Goal: Find contact information: Find contact information

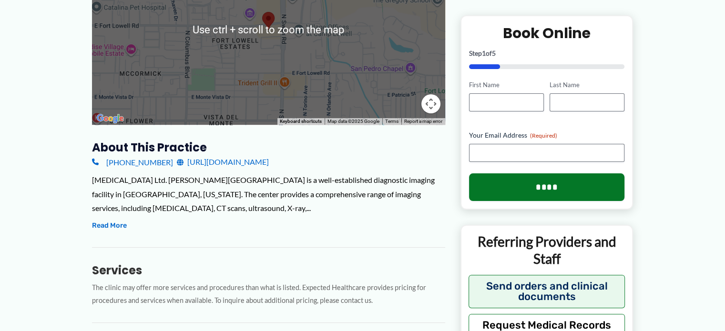
scroll to position [238, 0]
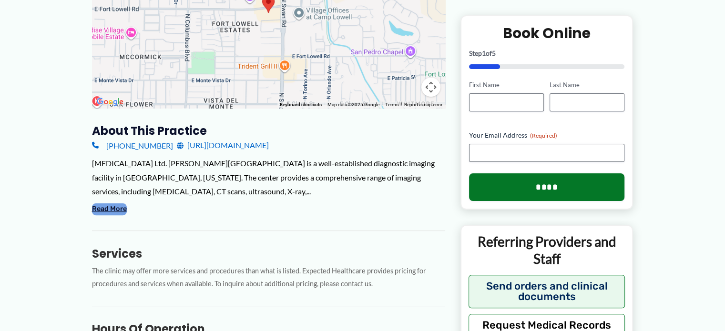
click at [115, 204] on button "Read More" at bounding box center [109, 209] width 35 height 11
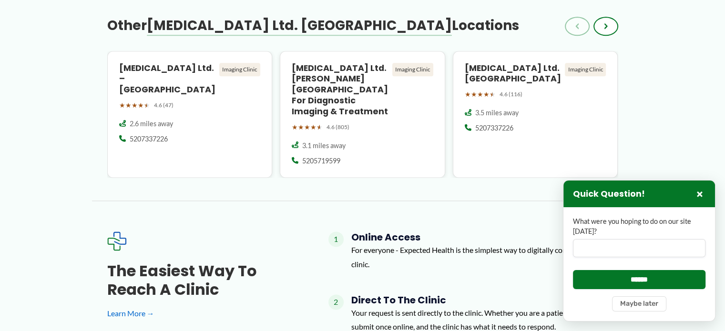
scroll to position [1144, 0]
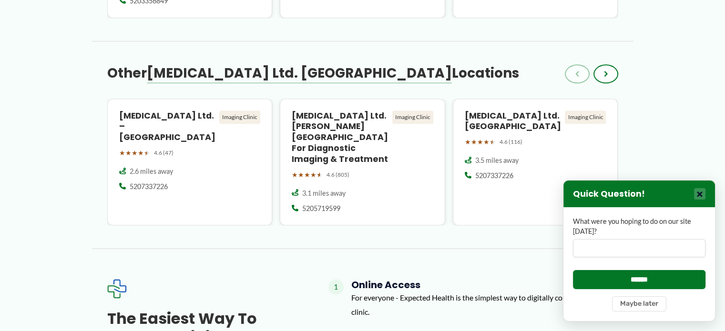
click at [699, 196] on button "×" at bounding box center [699, 193] width 11 height 11
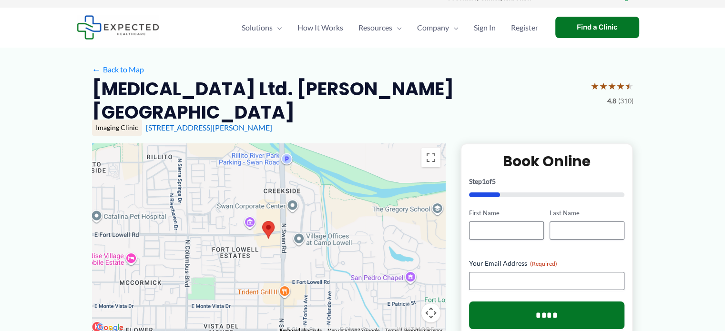
scroll to position [0, 0]
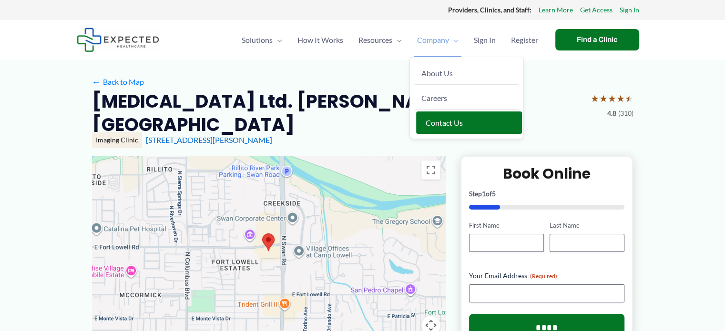
click at [443, 122] on span "Contact Us" at bounding box center [444, 122] width 37 height 9
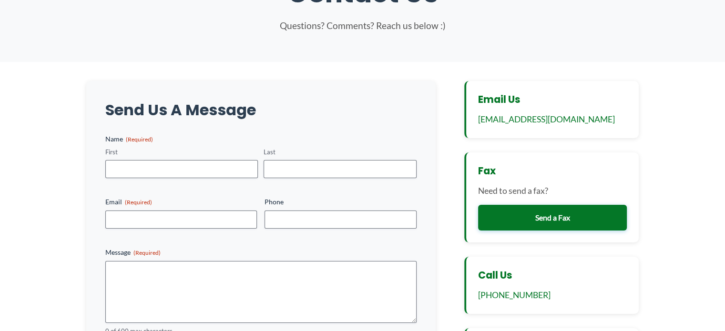
scroll to position [143, 0]
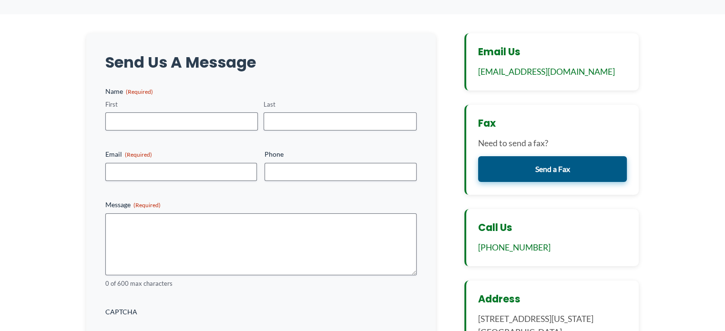
click at [553, 168] on link "Send a Fax" at bounding box center [552, 169] width 149 height 26
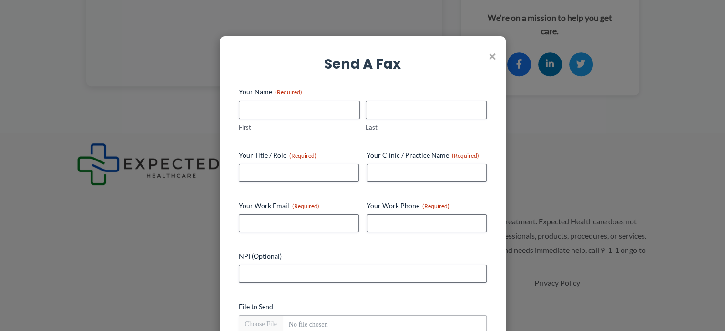
scroll to position [727, 0]
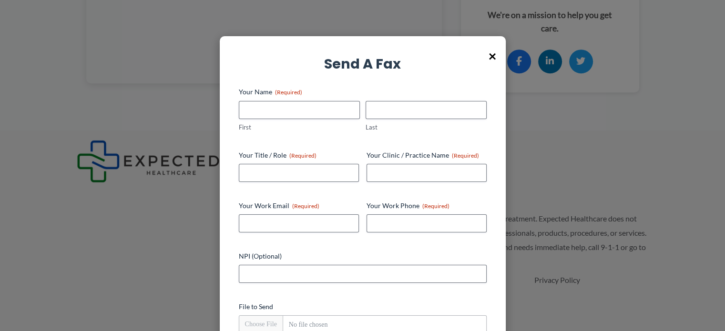
click at [489, 55] on span "×" at bounding box center [493, 55] width 8 height 25
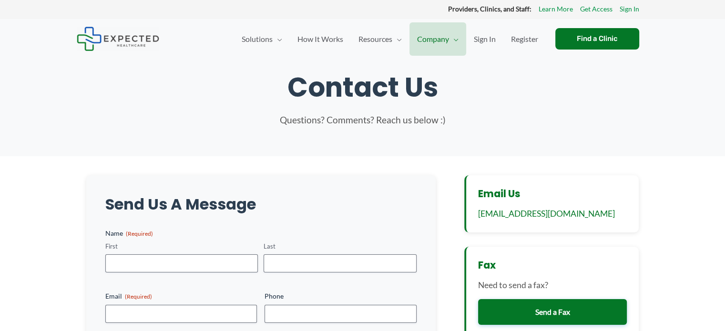
scroll to position [0, 0]
